Goal: Understand process/instructions

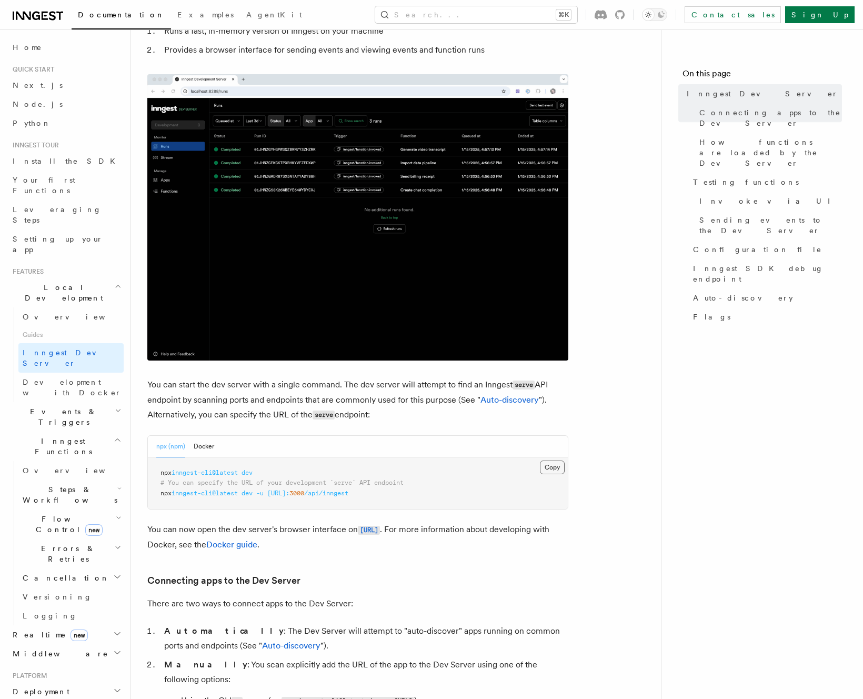
click at [546, 469] on button "Copy Copied" at bounding box center [552, 467] width 25 height 14
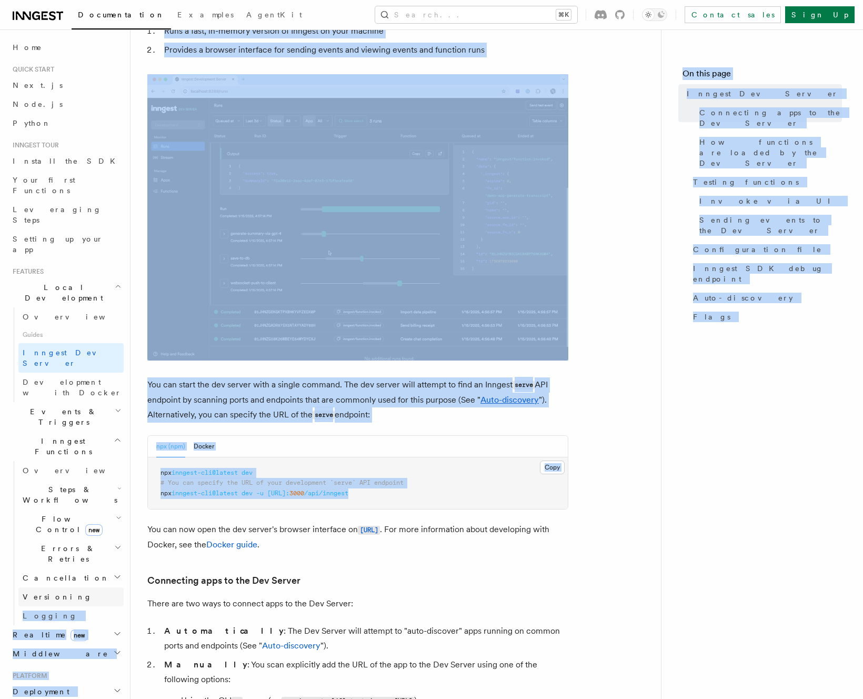
drag, startPoint x: 408, startPoint y: 496, endPoint x: 120, endPoint y: 479, distance: 288.3
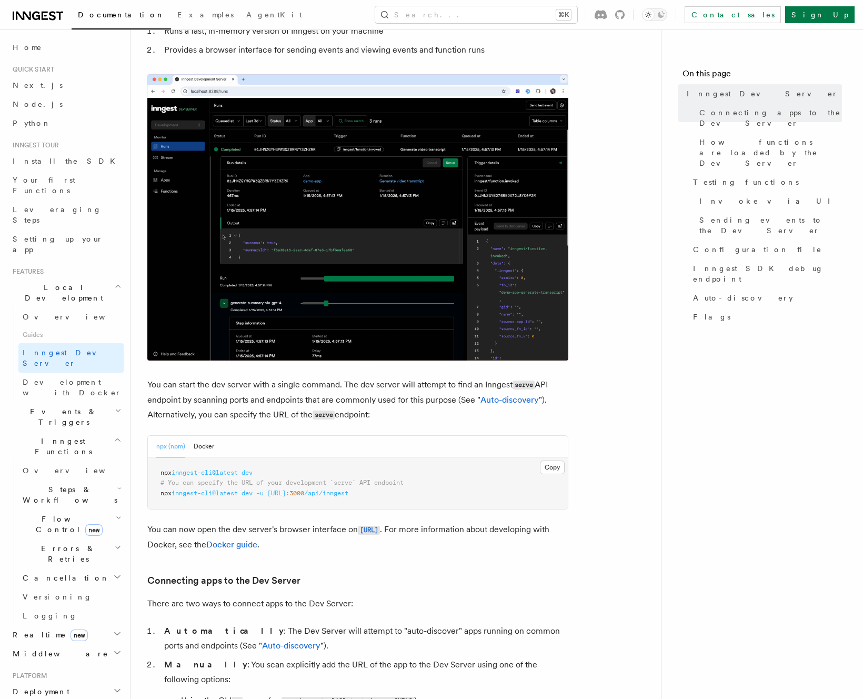
click at [276, 471] on pre "npx inngest-cli@latest dev # You can specify the URL of your development `serve…" at bounding box center [358, 483] width 420 height 52
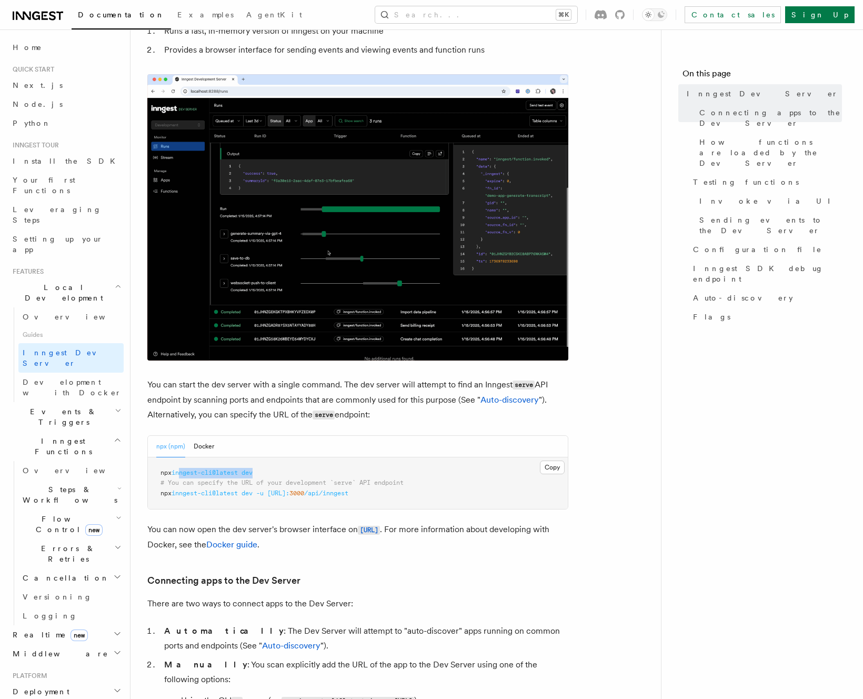
drag, startPoint x: 274, startPoint y: 473, endPoint x: 185, endPoint y: 473, distance: 89.4
click at [185, 473] on pre "npx inngest-cli@latest dev # You can specify the URL of your development `serve…" at bounding box center [358, 483] width 420 height 52
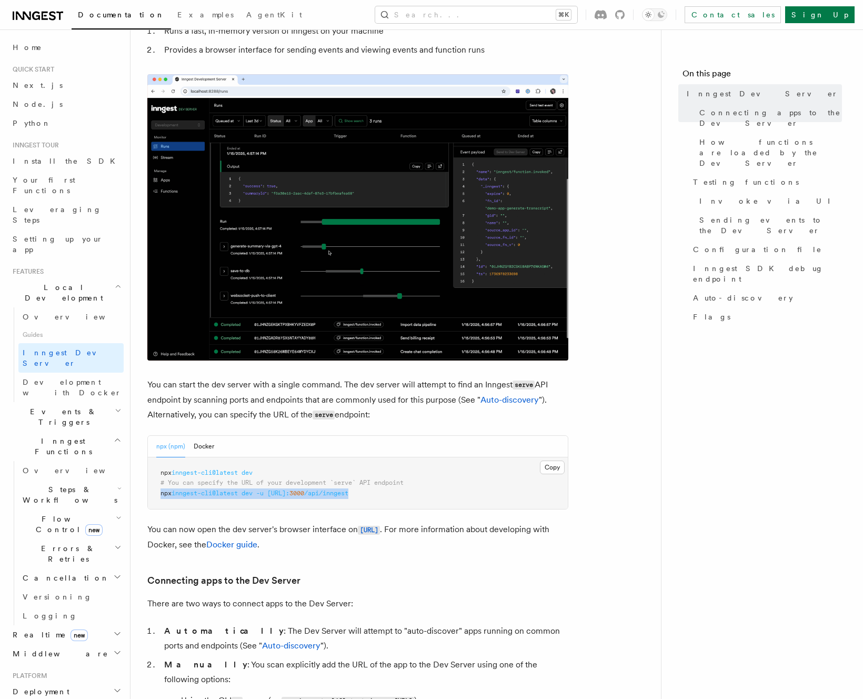
drag, startPoint x: 414, startPoint y: 494, endPoint x: 158, endPoint y: 494, distance: 255.6
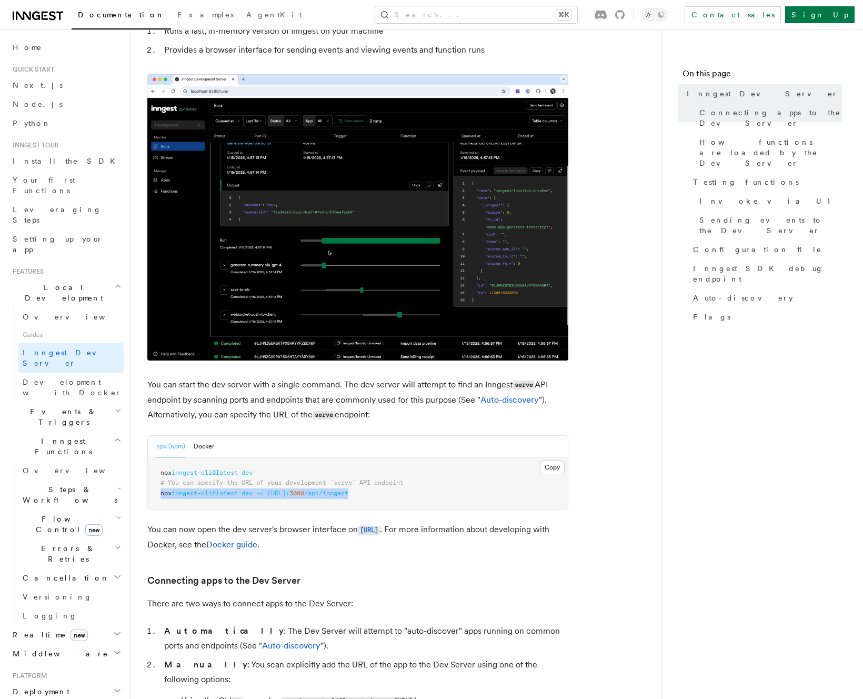
click at [158, 494] on pre "npx inngest-cli@latest dev # You can specify the URL of your development `serve…" at bounding box center [358, 483] width 420 height 52
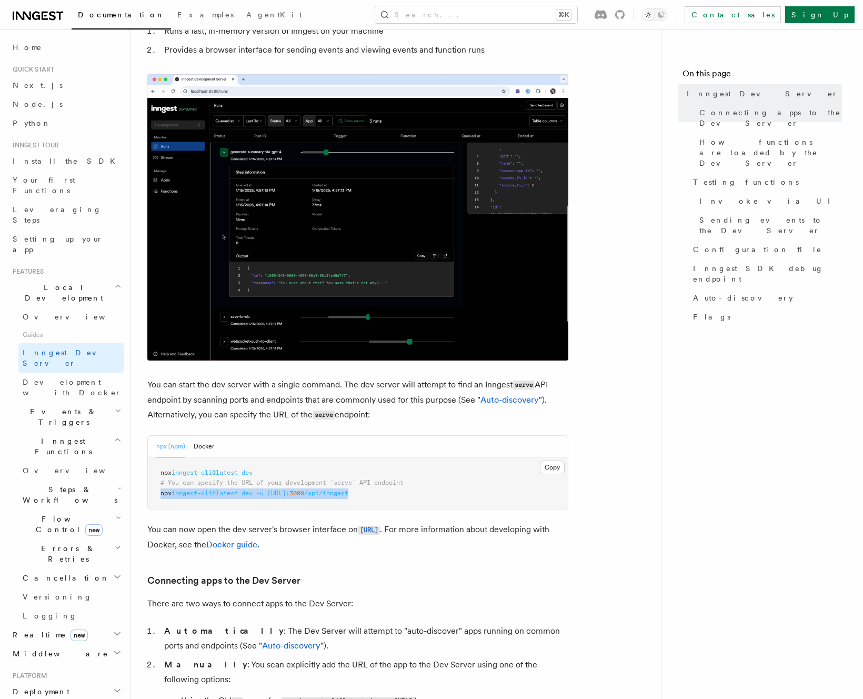
copy span "npx inngest-cli@latest dev -u [URL]: 3000 /api/inngest"
